Goal: Task Accomplishment & Management: Complete application form

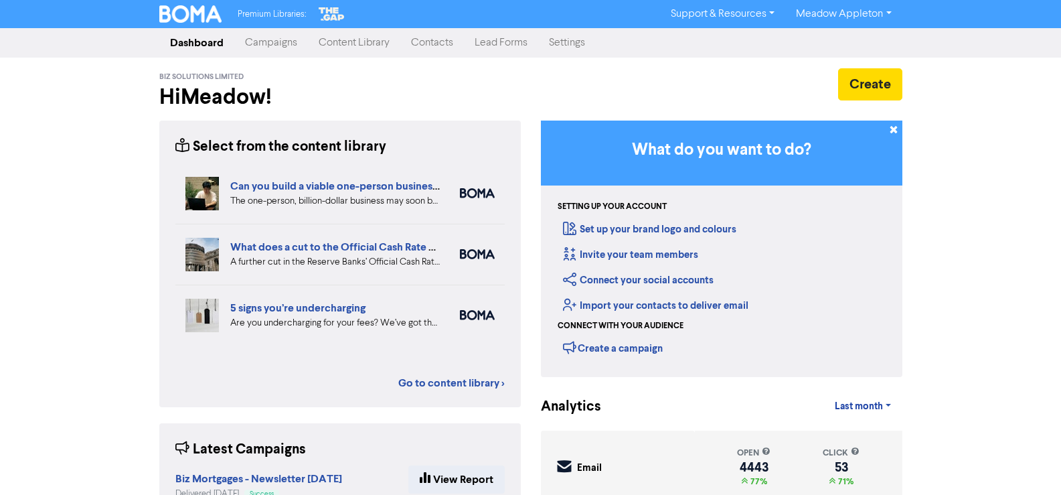
click at [458, 41] on link "Contacts" at bounding box center [432, 42] width 64 height 27
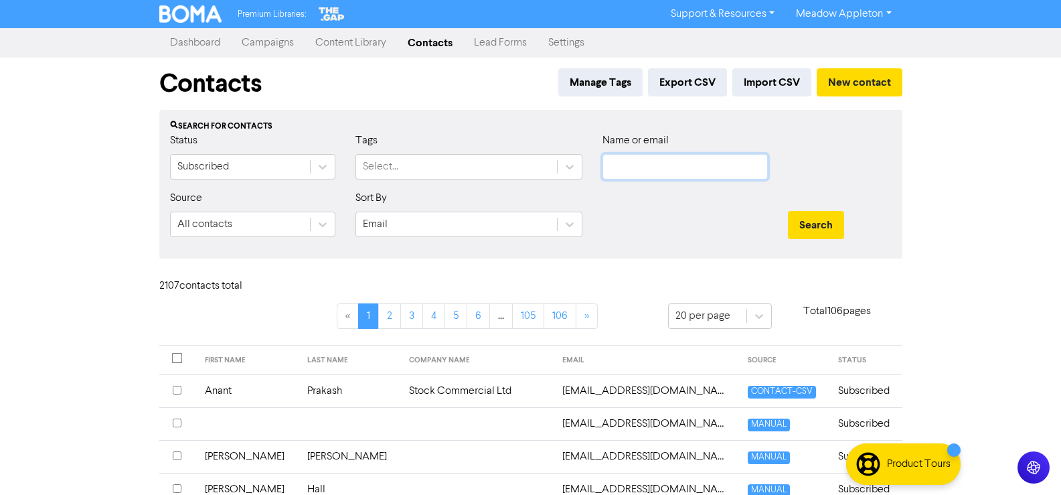
click at [686, 174] on input "text" at bounding box center [684, 166] width 165 height 25
paste input "[EMAIL_ADDRESS][DOMAIN_NAME]"
type input "[EMAIL_ADDRESS][DOMAIN_NAME]"
click at [832, 211] on button "Search" at bounding box center [816, 225] width 56 height 28
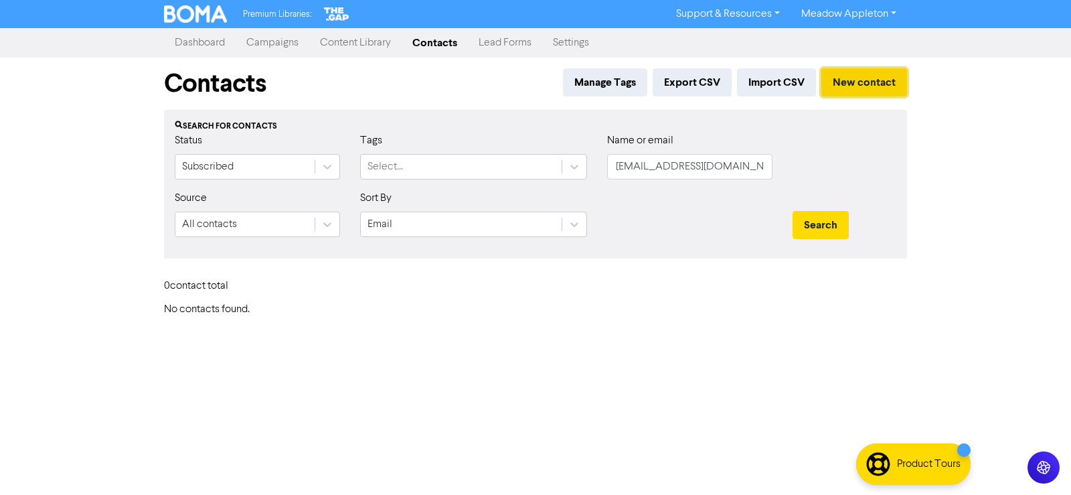
click at [860, 86] on button "New contact" at bounding box center [864, 82] width 86 height 28
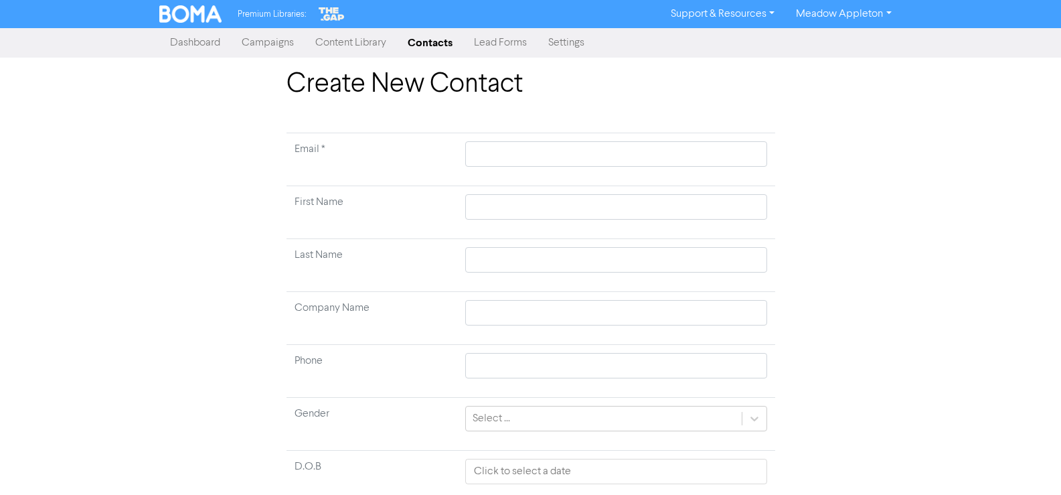
click at [521, 137] on td at bounding box center [615, 159] width 317 height 53
click at [521, 148] on input "text" at bounding box center [615, 153] width 301 height 25
paste input "[EMAIL_ADDRESS][DOMAIN_NAME]"
type input "[EMAIL_ADDRESS][DOMAIN_NAME]"
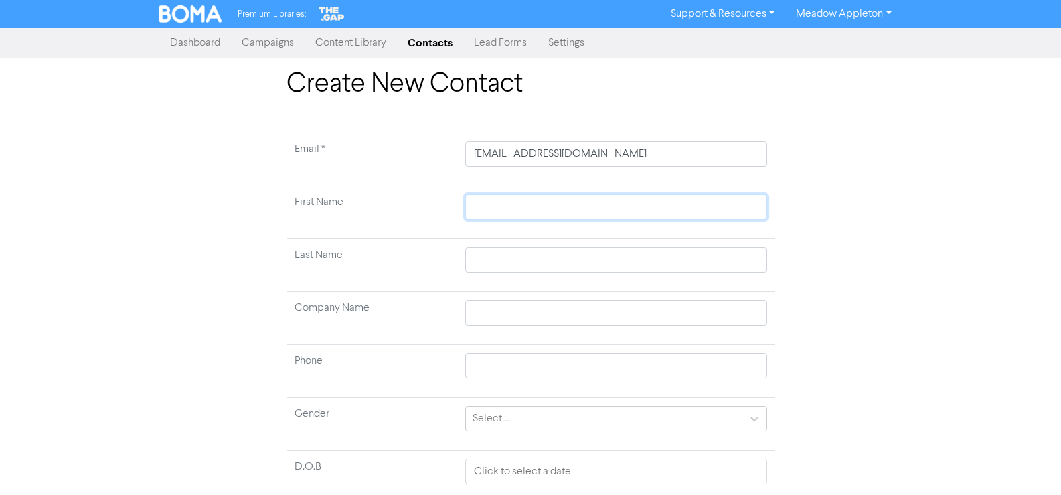
click at [574, 203] on input "text" at bounding box center [615, 206] width 301 height 25
type input "Y"
type input "Ye"
type input "Yeo"
type input "Yeon"
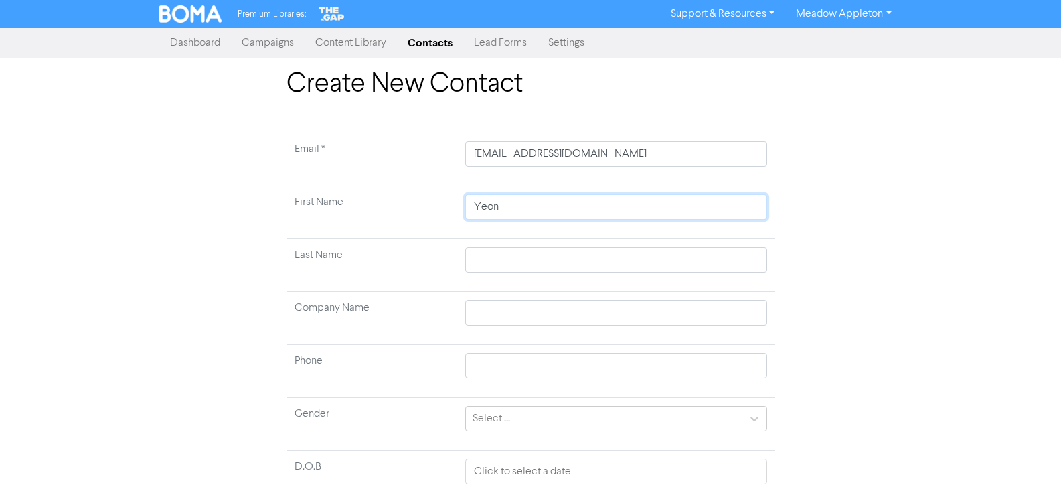
type input "Yeon"
type input "Yeon J"
type input "[PERSON_NAME]"
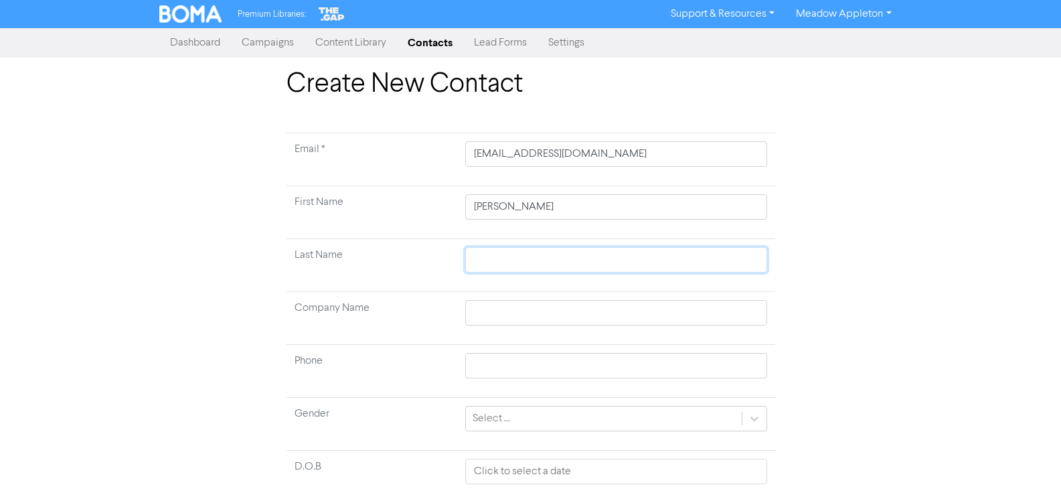
click at [548, 261] on input "text" at bounding box center [615, 259] width 301 height 25
type input "J"
type input "Je"
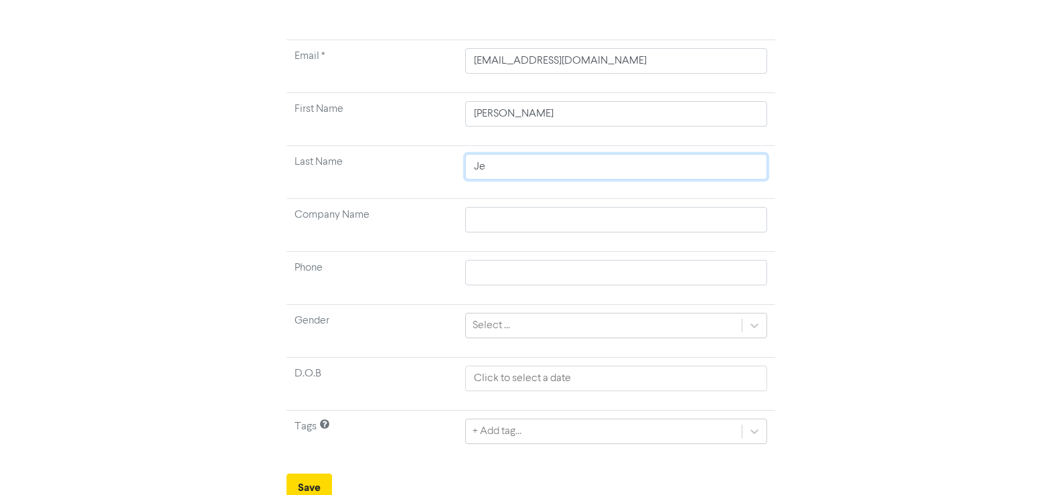
scroll to position [100, 0]
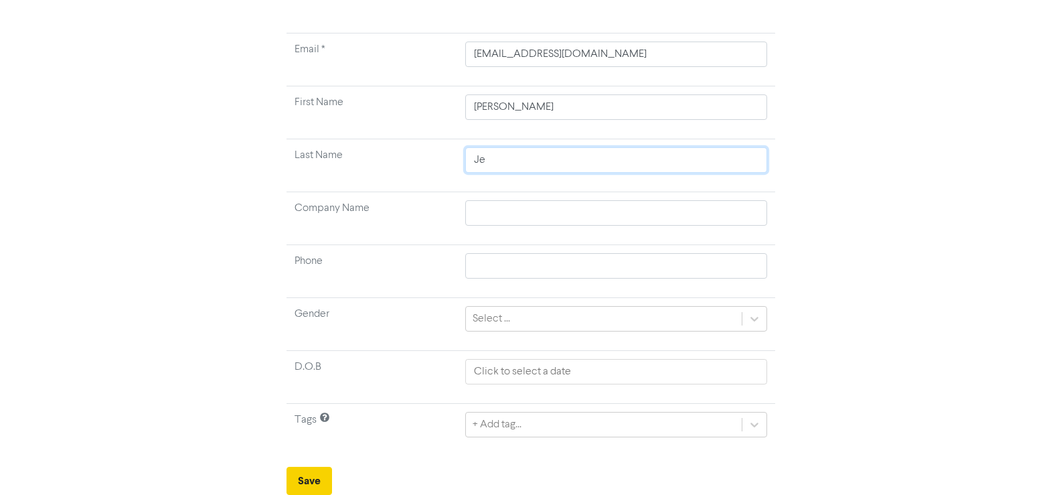
type input "Je"
click at [310, 479] on button "Save" at bounding box center [310, 481] width 46 height 28
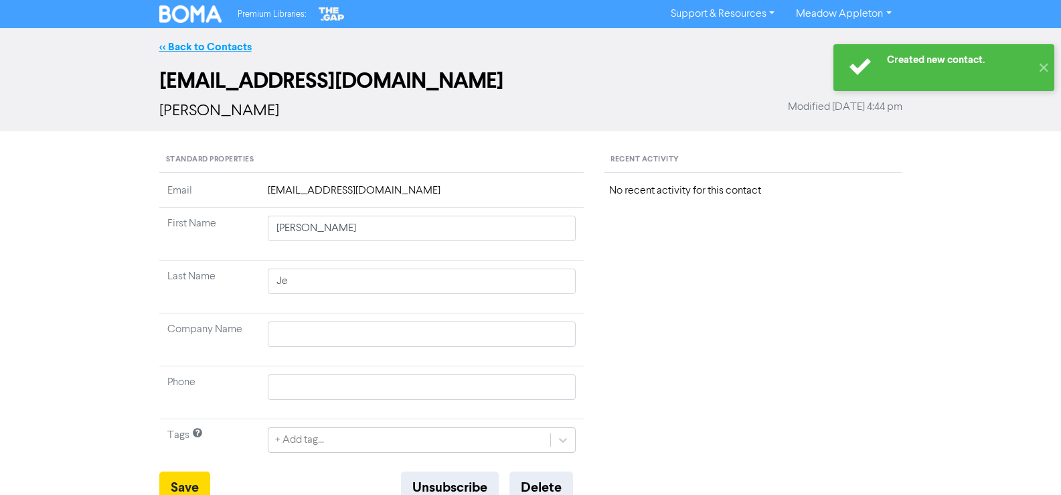
click at [189, 52] on link "<< Back to Contacts" at bounding box center [205, 46] width 92 height 13
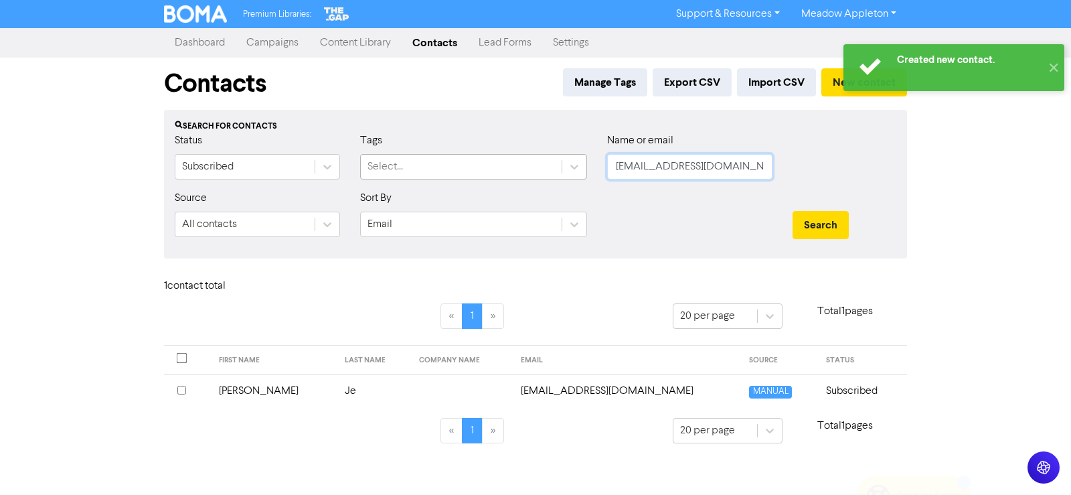
drag, startPoint x: 739, startPoint y: 156, endPoint x: 521, endPoint y: 165, distance: 218.4
click at [521, 165] on div "Status Subscribed Tags Select... Name or email [EMAIL_ADDRESS][DOMAIN_NAME]" at bounding box center [536, 162] width 742 height 58
paste input "[PERSON_NAME][EMAIL_ADDRESS][DOMAIN_NAME]"
type input "[PERSON_NAME][EMAIL_ADDRESS][DOMAIN_NAME]"
click at [834, 208] on div "Search" at bounding box center [845, 219] width 124 height 58
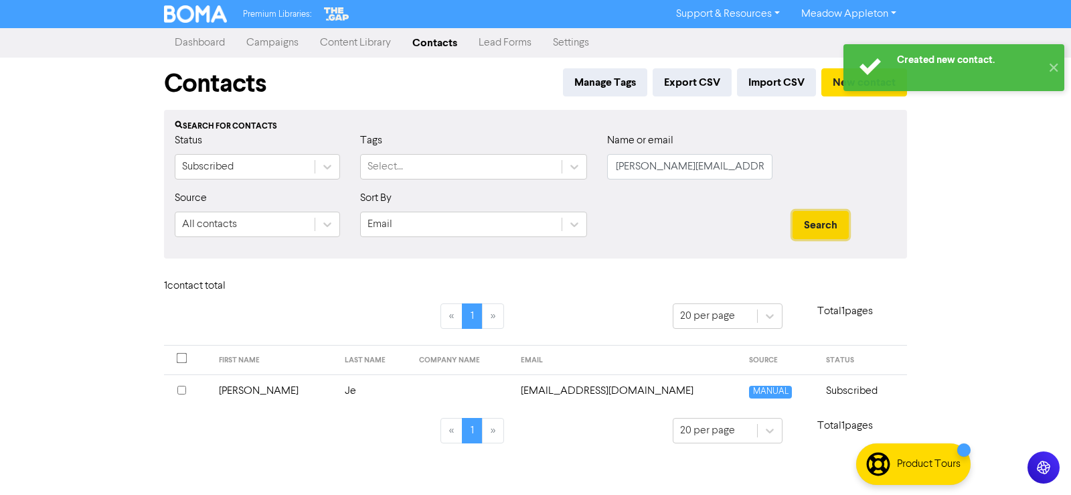
click at [832, 219] on button "Search" at bounding box center [821, 225] width 56 height 28
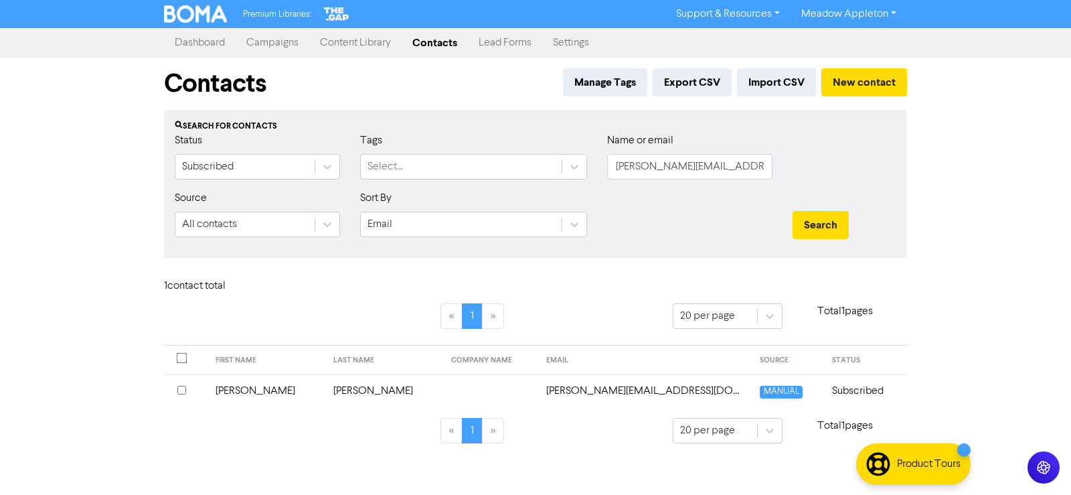
click at [737, 382] on td "[PERSON_NAME][EMAIL_ADDRESS][DOMAIN_NAME]" at bounding box center [645, 390] width 214 height 33
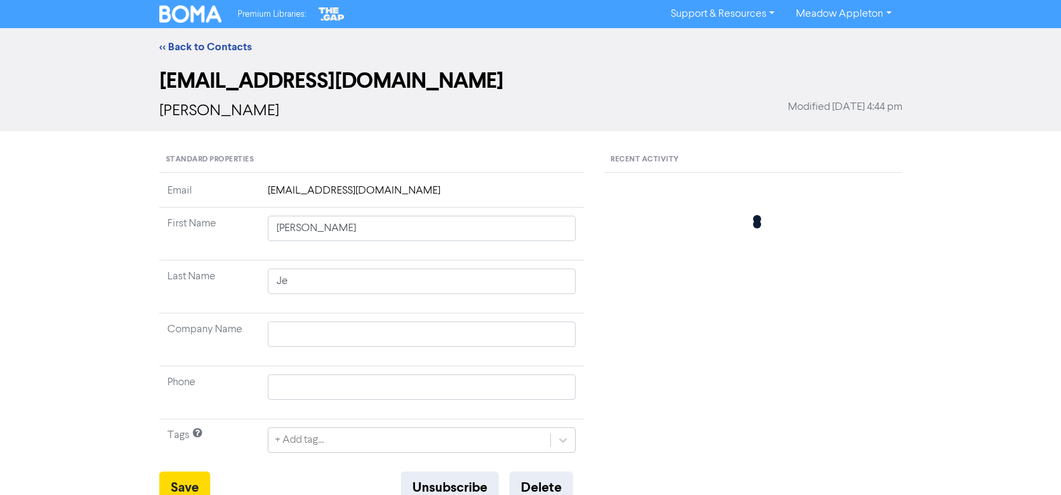
type input "[PERSON_NAME]"
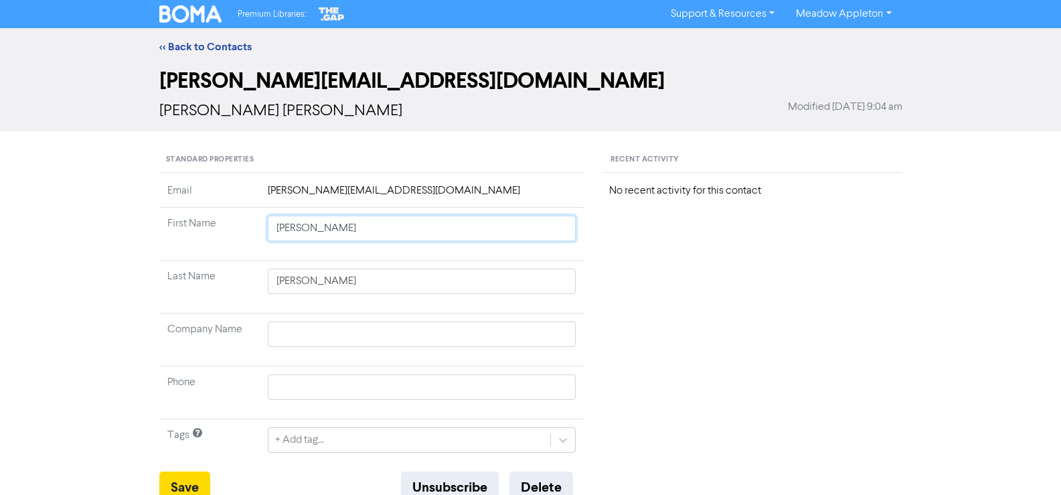
drag, startPoint x: 416, startPoint y: 227, endPoint x: 230, endPoint y: 238, distance: 185.8
click at [232, 238] on tr "First Name [PERSON_NAME]" at bounding box center [371, 234] width 425 height 53
drag, startPoint x: 384, startPoint y: 287, endPoint x: 212, endPoint y: 290, distance: 172.1
click at [212, 290] on tr "Last Name [PERSON_NAME]" at bounding box center [371, 286] width 425 height 53
click at [383, 232] on input "text" at bounding box center [422, 228] width 309 height 25
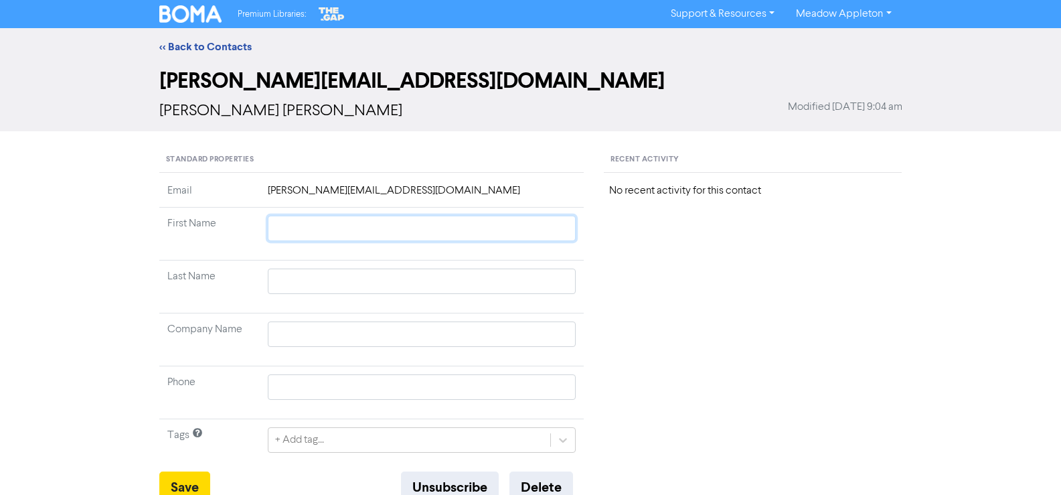
paste input "[PERSON_NAME], [PERSON_NAME] Ou"
type input "[PERSON_NAME], [PERSON_NAME] Ou"
click at [284, 236] on input "[PERSON_NAME], [PERSON_NAME] Ou" at bounding box center [422, 228] width 309 height 25
type input ", [PERSON_NAME] Ou"
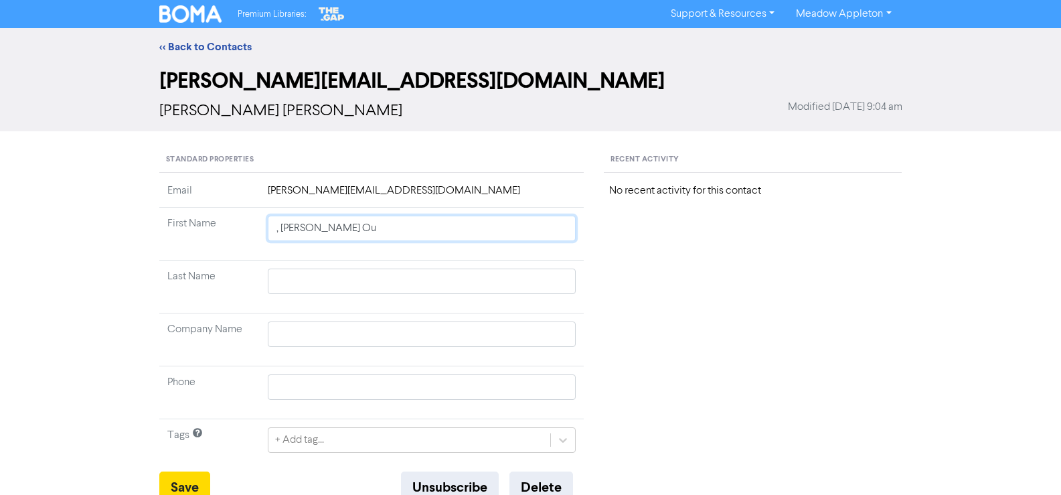
type input ", [PERSON_NAME] Ou"
click at [309, 291] on input "text" at bounding box center [422, 280] width 309 height 25
paste input "[PERSON_NAME]"
type input "[PERSON_NAME]"
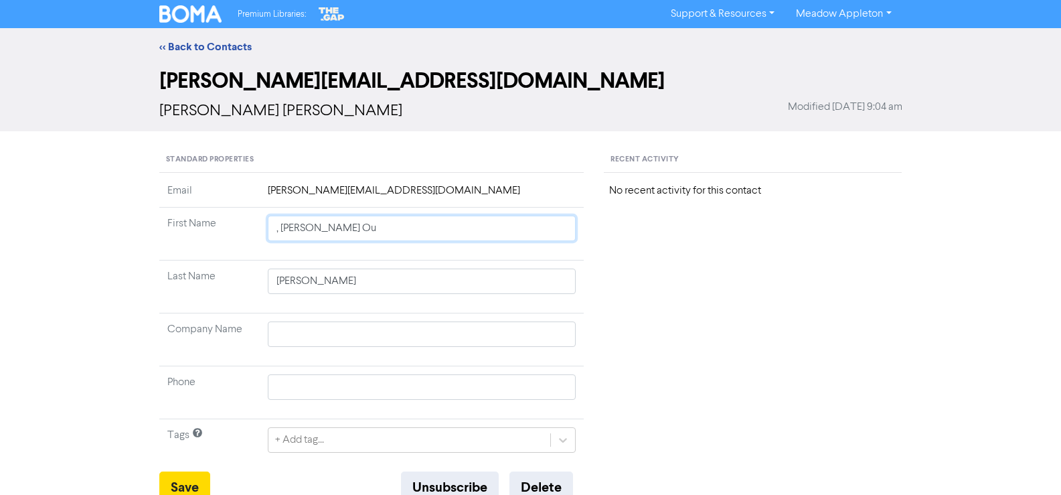
click at [285, 229] on input ", [PERSON_NAME] Ou" at bounding box center [422, 228] width 309 height 25
type input ",[PERSON_NAME] Ou"
type input "[PERSON_NAME] Ou"
click at [189, 478] on button "Save" at bounding box center [184, 487] width 51 height 32
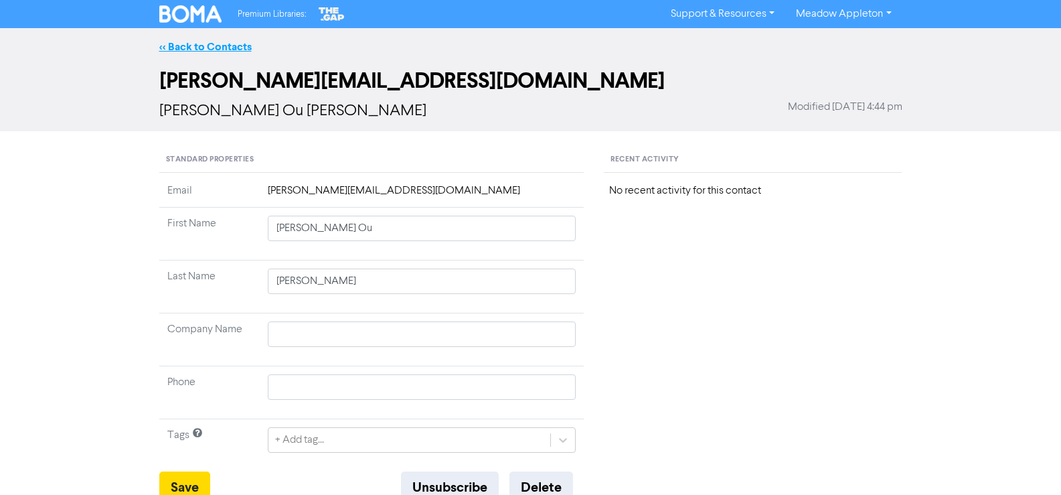
click at [210, 42] on link "<< Back to Contacts" at bounding box center [205, 46] width 92 height 13
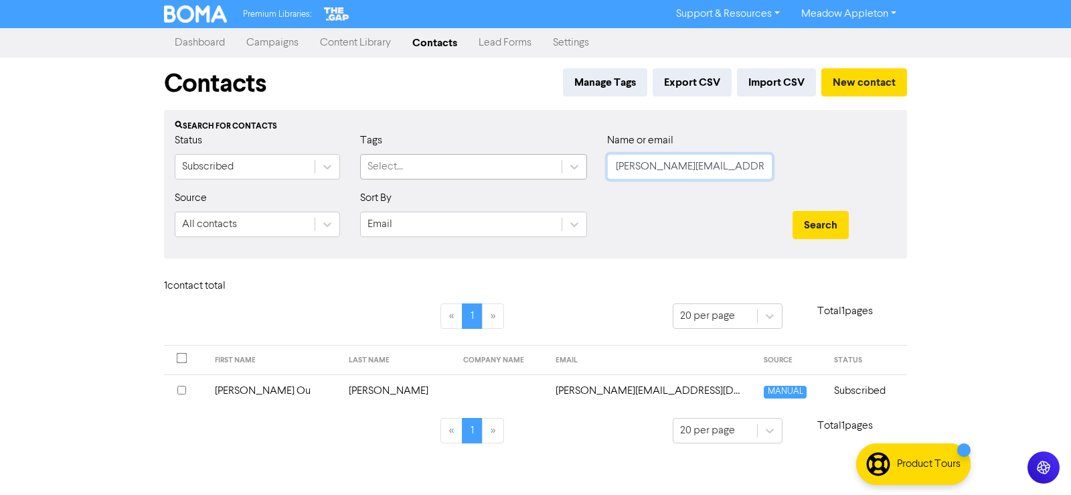
drag, startPoint x: 746, startPoint y: 161, endPoint x: 426, endPoint y: 173, distance: 320.2
click at [426, 173] on div "Status Subscribed Tags Select... Name or email [PERSON_NAME][EMAIL_ADDRESS][DOM…" at bounding box center [536, 162] width 742 height 58
click at [726, 160] on input "[PERSON_NAME][EMAIL_ADDRESS][DOMAIN_NAME]" at bounding box center [689, 166] width 165 height 25
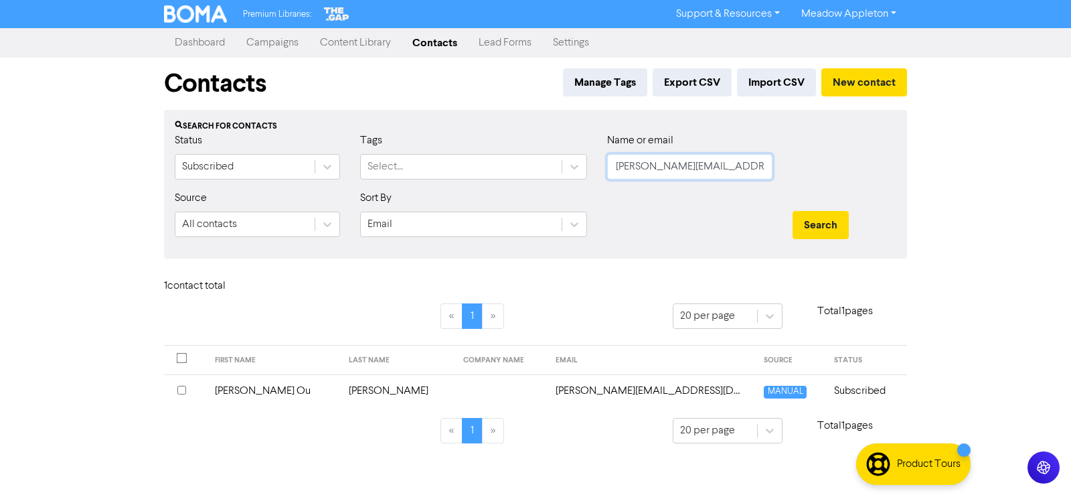
paste input "[PERSON_NAME]"
type input "[PERSON_NAME][EMAIL_ADDRESS][DOMAIN_NAME]"
click at [825, 228] on button "Search" at bounding box center [821, 225] width 56 height 28
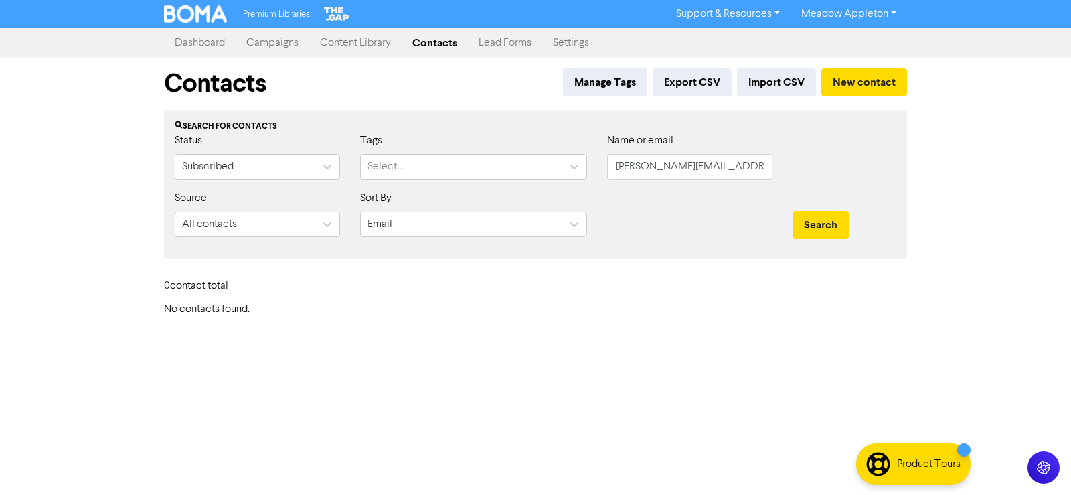
click at [866, 67] on div "Contacts Manage Tags Export CSV Import CSV New contact" at bounding box center [535, 84] width 743 height 52
click at [879, 78] on button "New contact" at bounding box center [864, 82] width 86 height 28
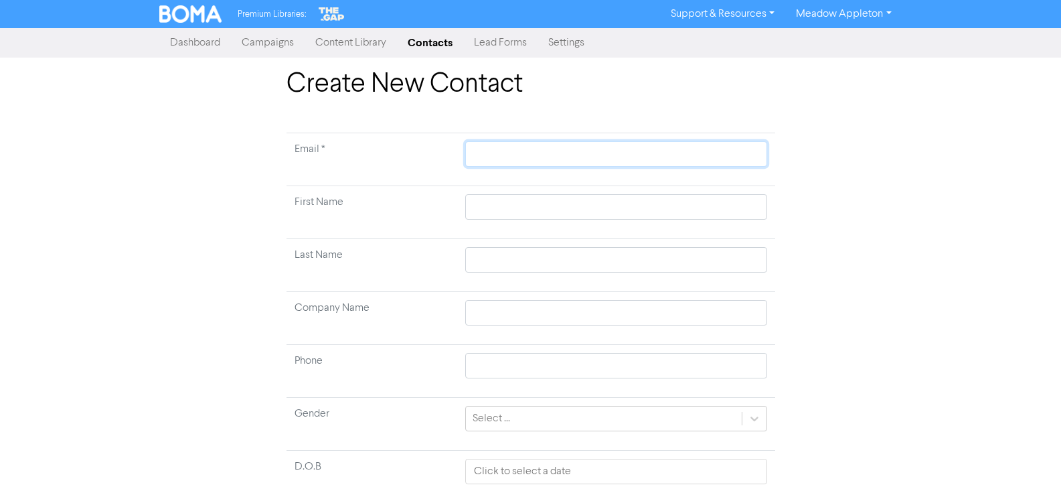
drag, startPoint x: 558, startPoint y: 153, endPoint x: 569, endPoint y: 164, distance: 15.6
click at [558, 153] on input "text" at bounding box center [615, 153] width 301 height 25
paste input "[PERSON_NAME][EMAIL_ADDRESS][DOMAIN_NAME]"
type input "[PERSON_NAME][EMAIL_ADDRESS][DOMAIN_NAME]"
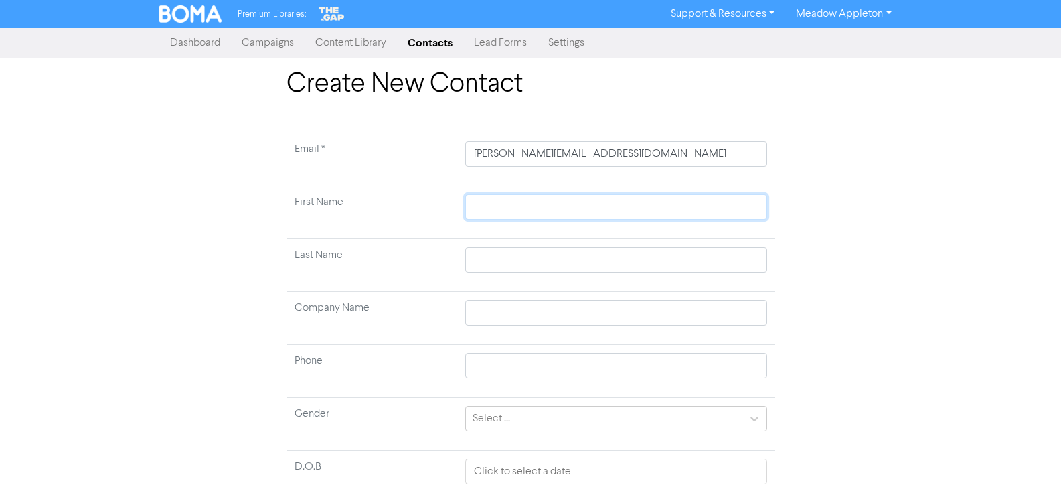
click at [478, 214] on input "text" at bounding box center [615, 206] width 301 height 25
paste input "[PERSON_NAME]"
type input "[PERSON_NAME]"
click at [514, 239] on td at bounding box center [615, 265] width 317 height 53
drag, startPoint x: 515, startPoint y: 258, endPoint x: 584, endPoint y: 258, distance: 68.3
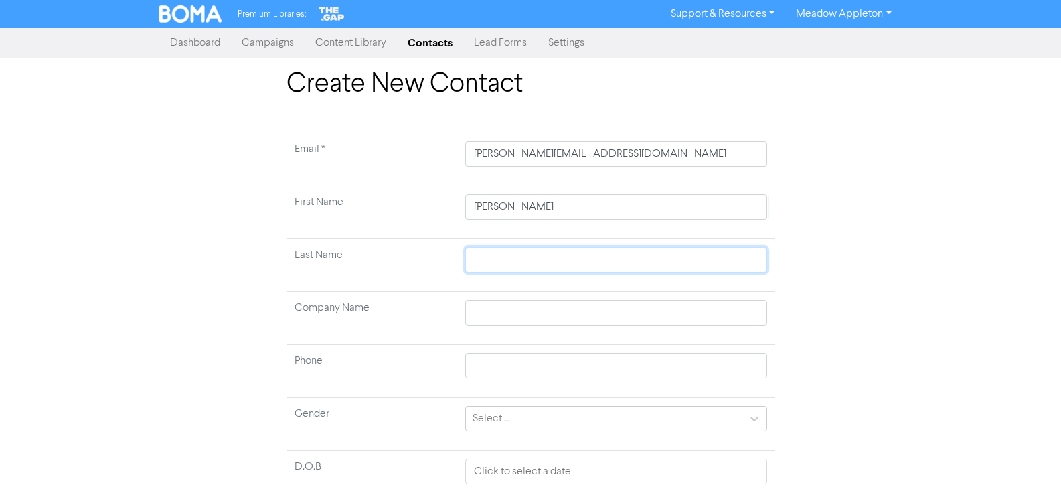
click at [515, 258] on input "text" at bounding box center [615, 259] width 301 height 25
paste input "[PERSON_NAME]"
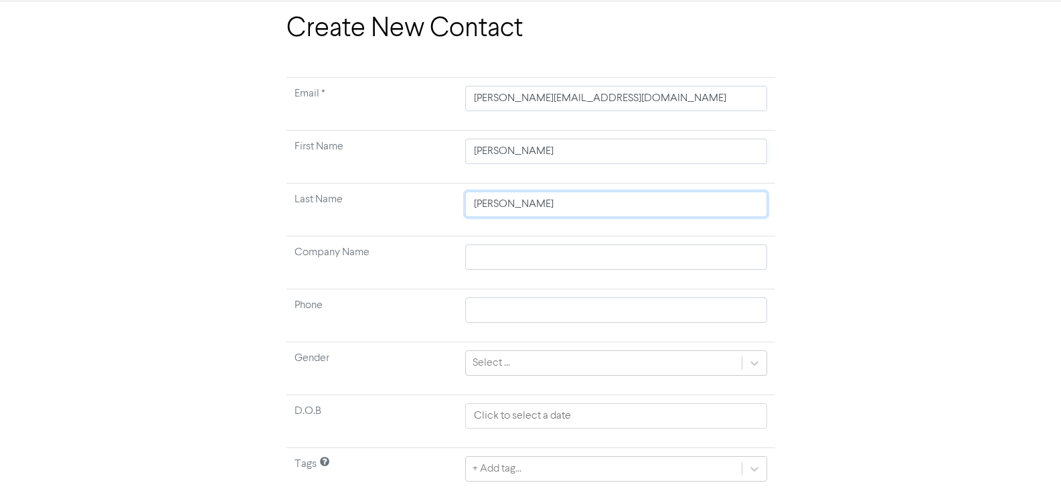
scroll to position [100, 0]
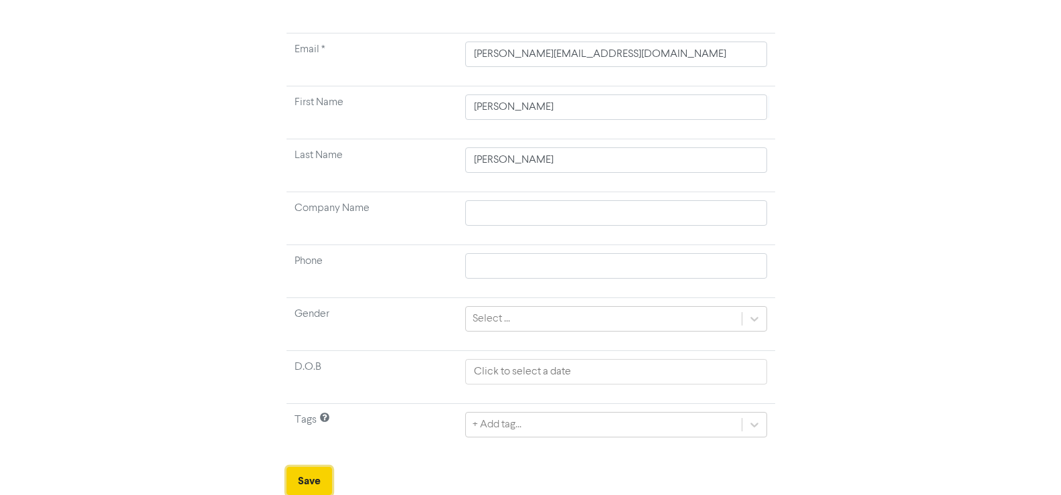
click at [310, 489] on button "Save" at bounding box center [310, 481] width 46 height 28
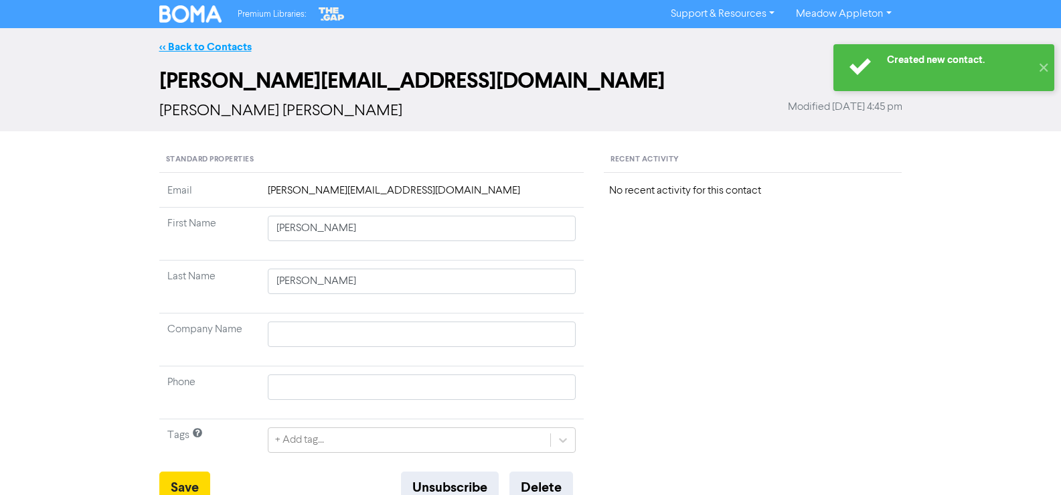
click at [184, 48] on link "<< Back to Contacts" at bounding box center [205, 46] width 92 height 13
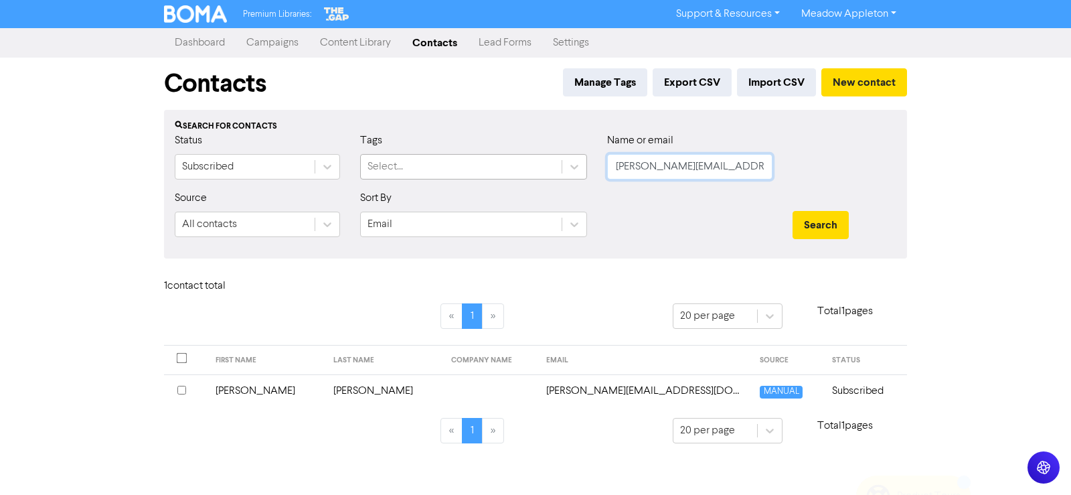
drag, startPoint x: 740, startPoint y: 165, endPoint x: 366, endPoint y: 167, distance: 373.6
click at [366, 167] on div "Status Subscribed Tags Select... Name or email [PERSON_NAME][EMAIL_ADDRESS][DOM…" at bounding box center [536, 162] width 742 height 58
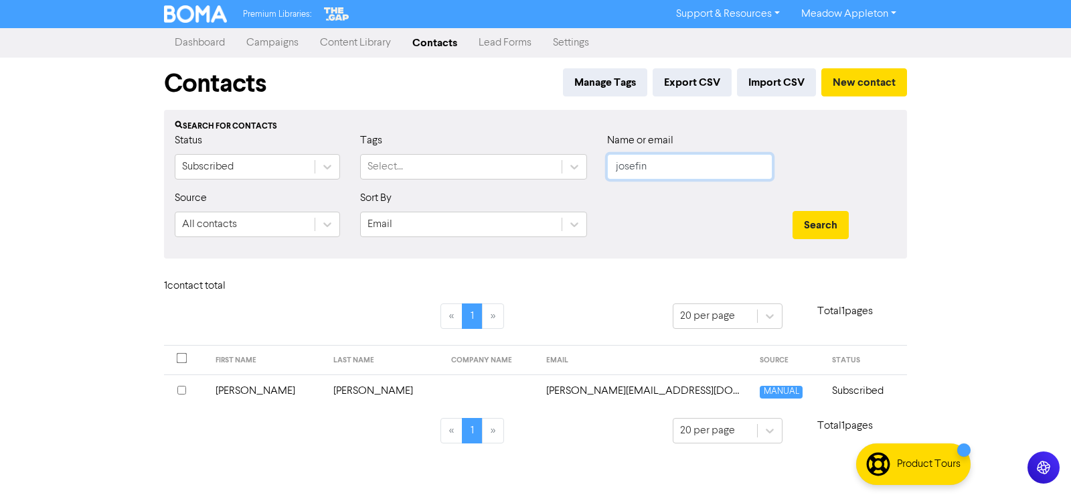
click at [793, 211] on button "Search" at bounding box center [821, 225] width 56 height 28
click at [682, 394] on td "[PERSON_NAME][EMAIL_ADDRESS][DOMAIN_NAME]" at bounding box center [645, 390] width 214 height 33
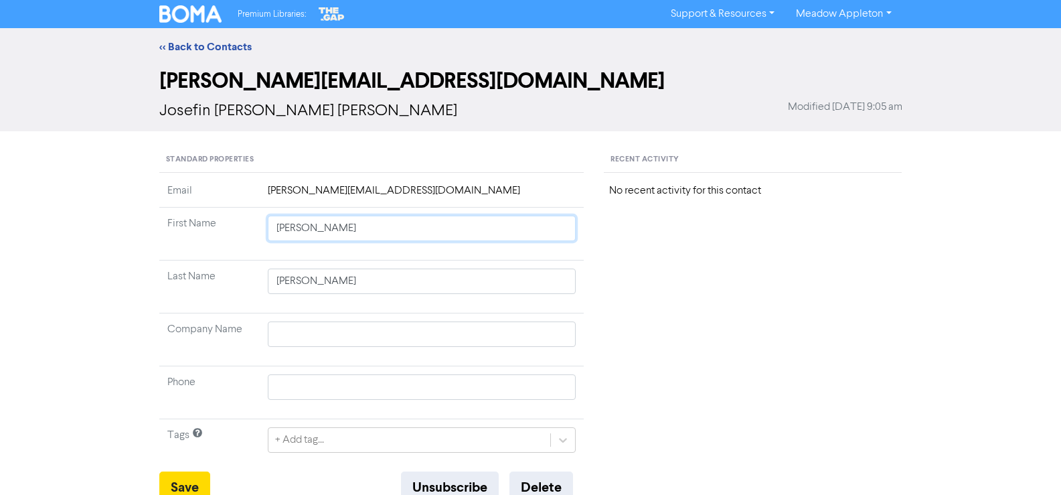
drag, startPoint x: 414, startPoint y: 230, endPoint x: 91, endPoint y: 236, distance: 323.4
click at [299, 277] on input "[PERSON_NAME]" at bounding box center [422, 280] width 309 height 25
click at [184, 478] on button "Save" at bounding box center [184, 487] width 51 height 32
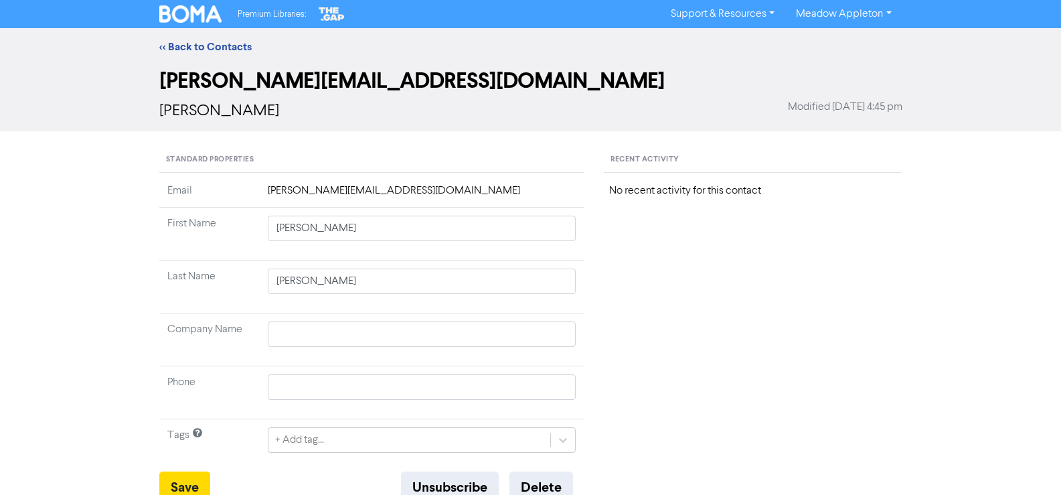
click at [178, 27] on div "Premium Libraries: Support & Resources Video Tutorials FAQ & Guides Marketing E…" at bounding box center [530, 14] width 1061 height 28
click at [183, 48] on link "<< Back to Contacts" at bounding box center [205, 46] width 92 height 13
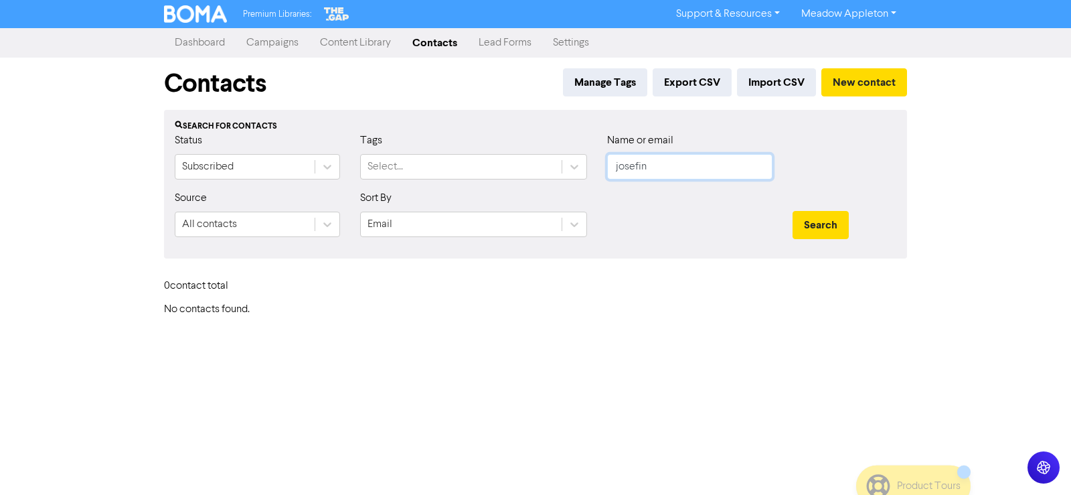
click at [702, 167] on input "josefin" at bounding box center [689, 166] width 165 height 25
paste input "[EMAIL_ADDRESS][DOMAIN_NAME]"
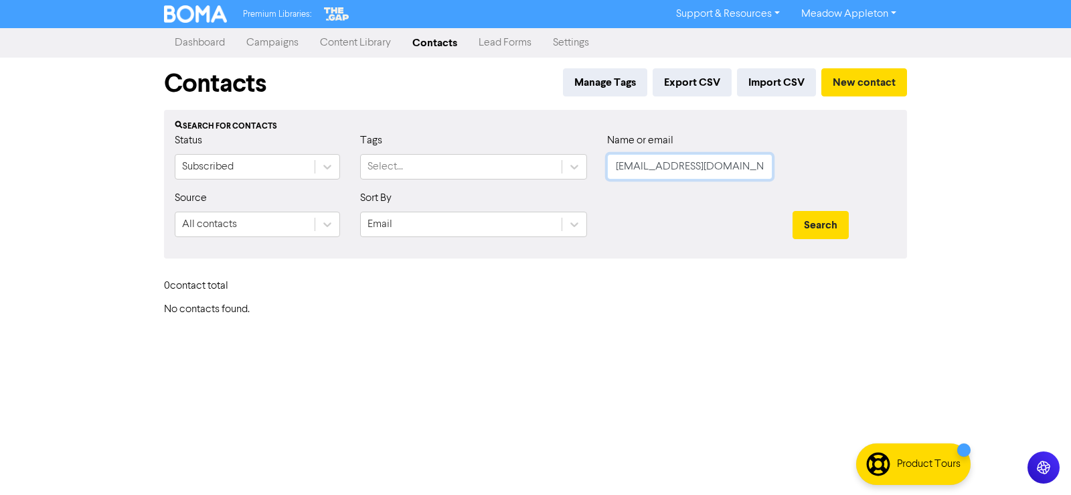
click at [737, 174] on input "[EMAIL_ADDRESS][DOMAIN_NAME]" at bounding box center [689, 166] width 165 height 25
paste input "text"
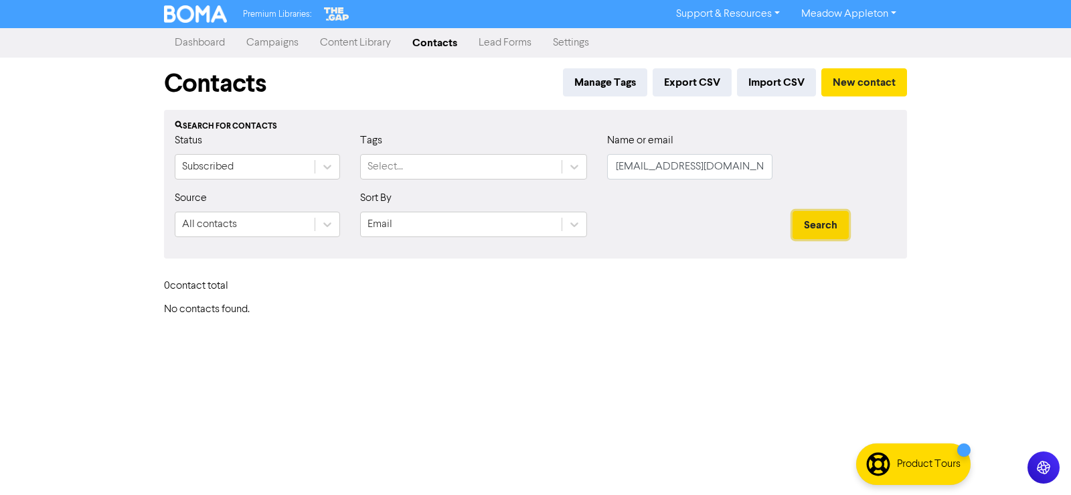
click at [847, 232] on button "Search" at bounding box center [821, 225] width 56 height 28
click at [835, 228] on button "Search" at bounding box center [821, 225] width 56 height 28
click at [861, 86] on button "New contact" at bounding box center [864, 82] width 86 height 28
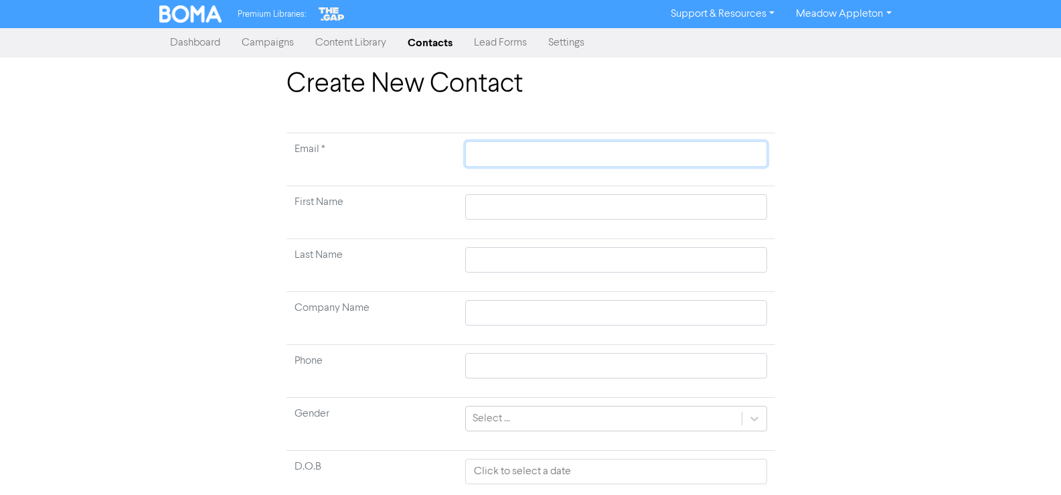
click at [507, 151] on input "text" at bounding box center [615, 153] width 301 height 25
paste input "[EMAIL_ADDRESS][DOMAIN_NAME]"
click at [521, 219] on input "text" at bounding box center [615, 206] width 301 height 25
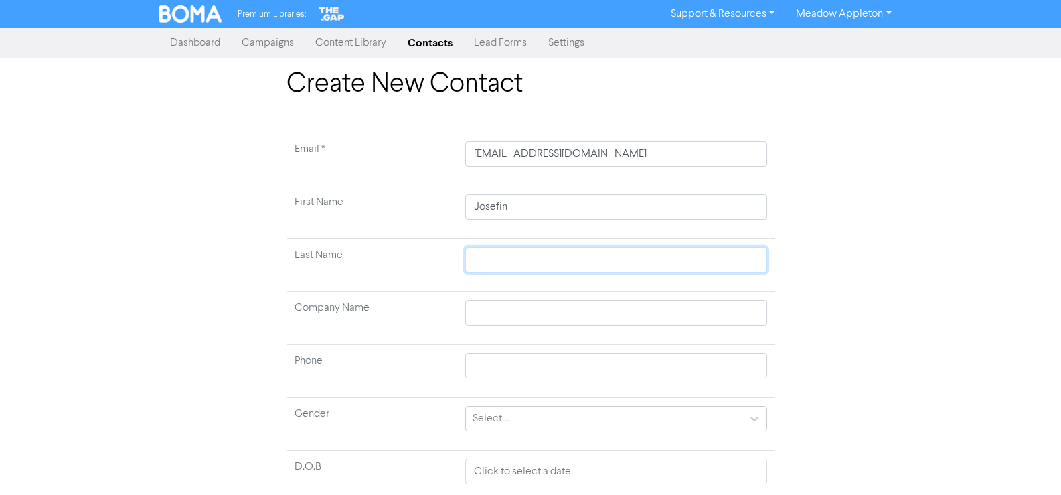
click at [493, 254] on input "text" at bounding box center [615, 259] width 301 height 25
paste input "[PERSON_NAME]"
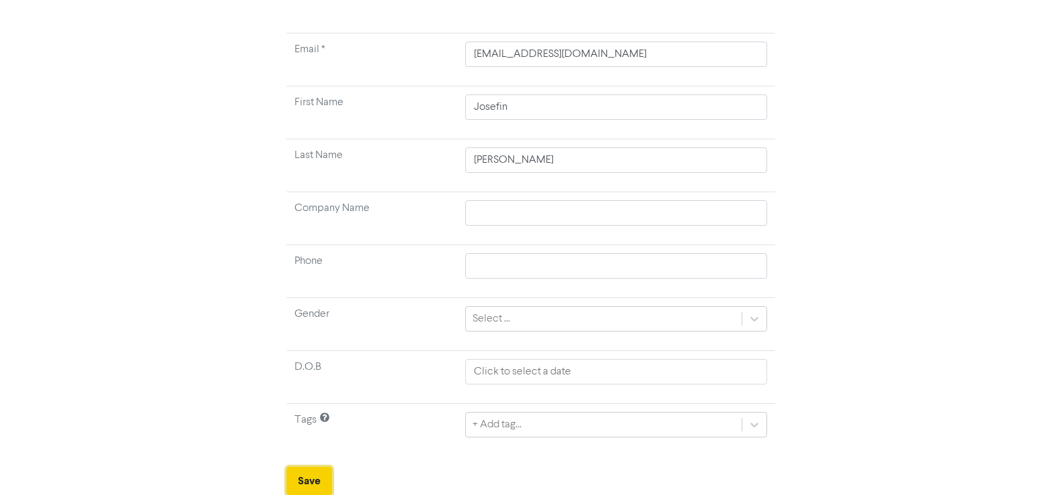
click at [311, 476] on button "Save" at bounding box center [310, 481] width 46 height 28
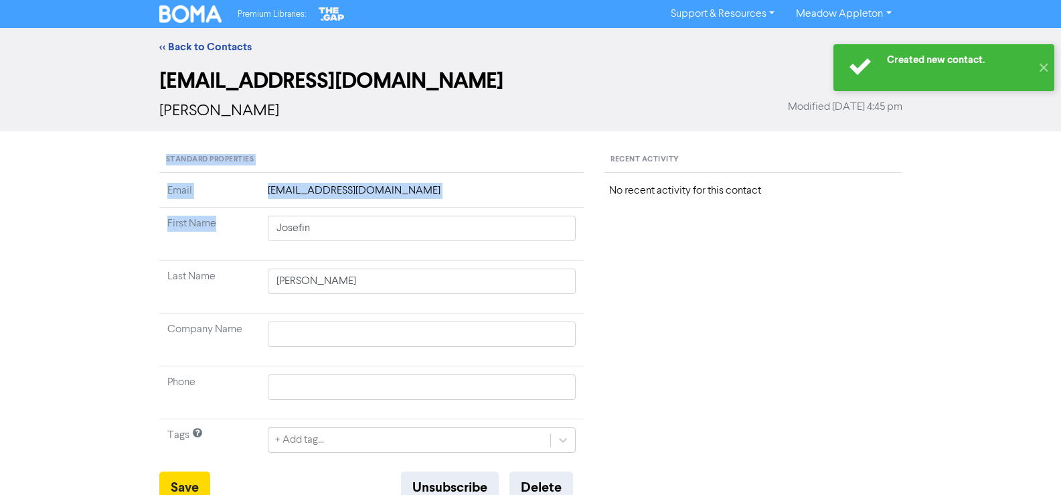
click at [0, 202] on html "Created new contact. ✕ Premium Libraries: Support & Resources Video Tutorials F…" at bounding box center [530, 247] width 1061 height 495
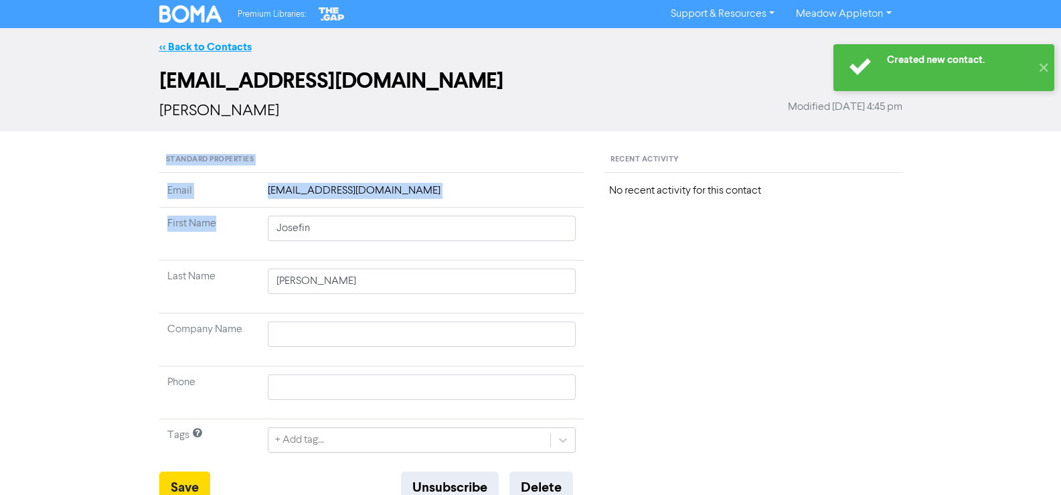
click at [195, 53] on link "<< Back to Contacts" at bounding box center [205, 46] width 92 height 13
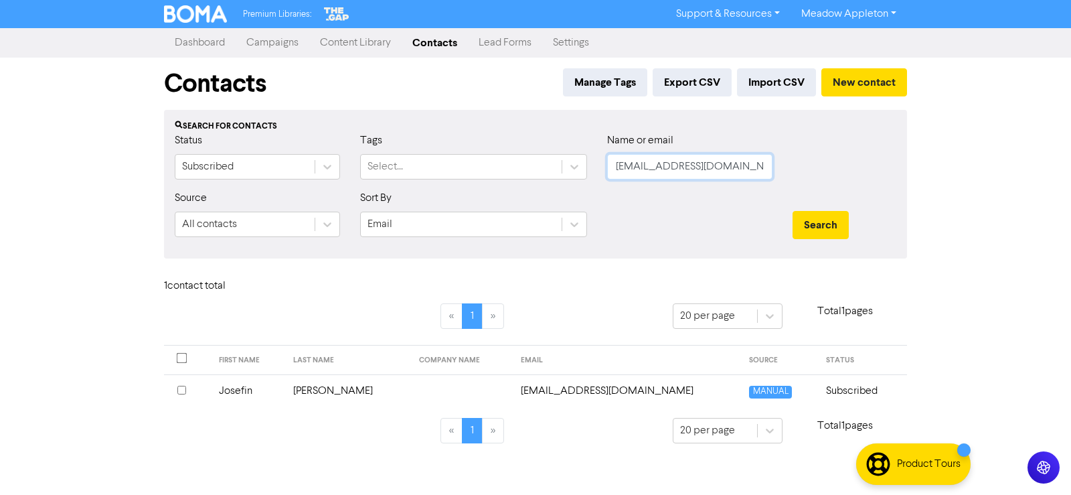
drag, startPoint x: 734, startPoint y: 169, endPoint x: 506, endPoint y: 181, distance: 228.6
click at [506, 181] on div "Status Subscribed Tags Select... Name or email [EMAIL_ADDRESS][DOMAIN_NAME]" at bounding box center [536, 162] width 742 height 58
paste input "[DOMAIN_NAME]"
click at [825, 222] on button "Search" at bounding box center [821, 225] width 56 height 28
